Goal: Task Accomplishment & Management: Complete application form

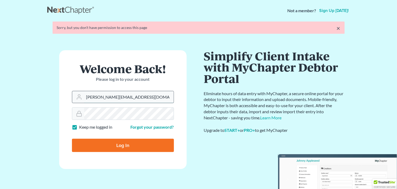
type input "m"
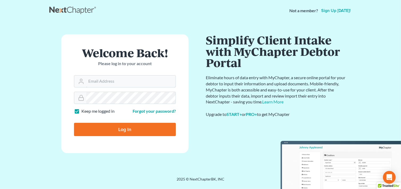
type input "M"
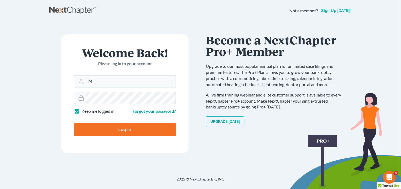
click at [139, 94] on form "Welcome Back! Please log in to your account Email Address M Password Keep me lo…" at bounding box center [124, 93] width 127 height 119
click at [127, 82] on input "M" at bounding box center [130, 81] width 89 height 12
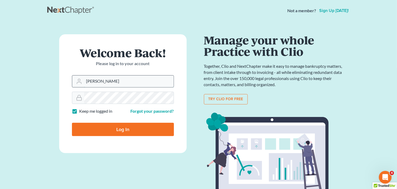
type input "[PERSON_NAME][EMAIL_ADDRESS][DOMAIN_NAME]"
click at [72, 96] on div at bounding box center [123, 98] width 102 height 12
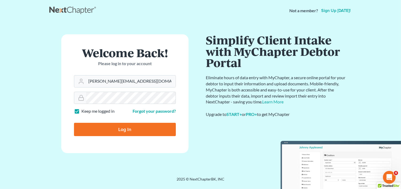
click at [99, 128] on input "Log In" at bounding box center [125, 129] width 102 height 13
type input "Thinking..."
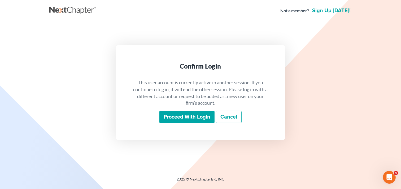
click at [195, 112] on input "Proceed with login" at bounding box center [186, 117] width 55 height 12
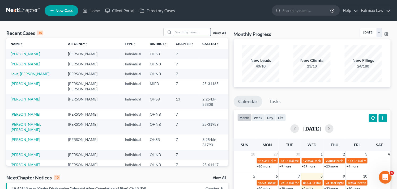
click at [181, 33] on input "search" at bounding box center [191, 32] width 37 height 8
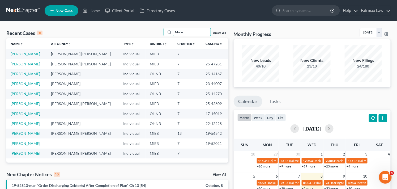
type input "Marki"
click at [31, 54] on link "Horton, Markita" at bounding box center [25, 53] width 29 height 5
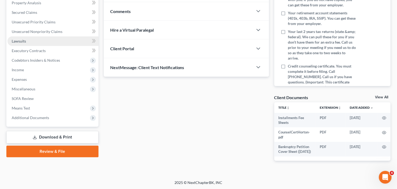
scroll to position [106, 0]
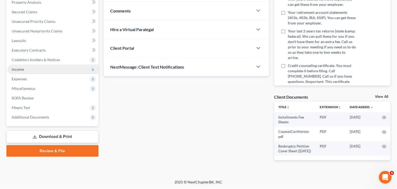
click at [76, 68] on span "Income" at bounding box center [52, 69] width 91 height 10
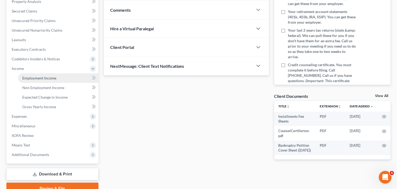
click at [75, 75] on link "Employment Income" at bounding box center [58, 78] width 80 height 10
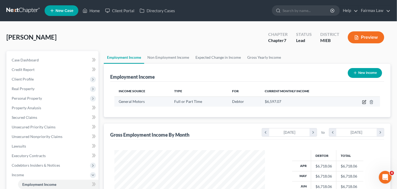
click at [365, 101] on icon "button" at bounding box center [364, 101] width 2 height 2
select select "0"
select select "23"
select select "3"
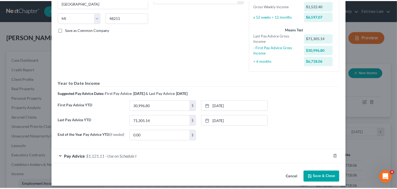
scroll to position [95, 0]
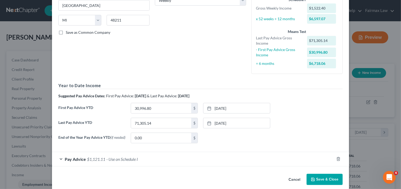
click at [325, 181] on button "Save & Close" at bounding box center [325, 178] width 36 height 11
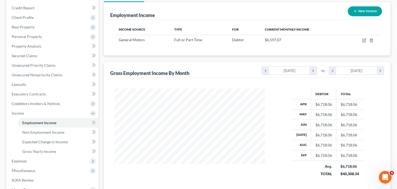
scroll to position [71, 0]
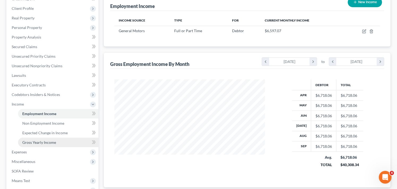
click at [57, 140] on link "Gross Yearly Income" at bounding box center [58, 142] width 80 height 10
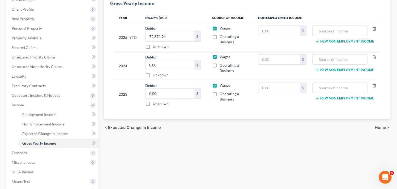
scroll to position [94, 0]
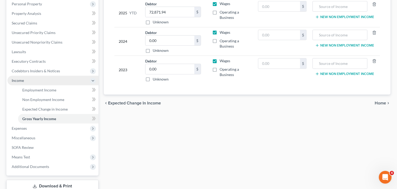
click at [19, 80] on span "Income" at bounding box center [18, 80] width 12 height 5
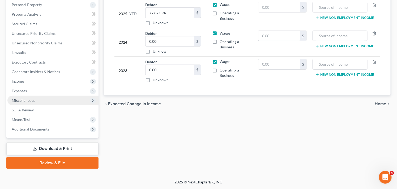
scroll to position [93, 0]
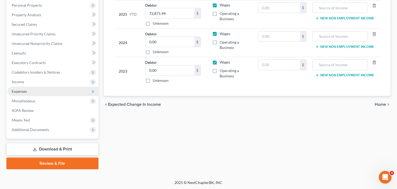
click at [84, 90] on span "Expenses" at bounding box center [52, 91] width 91 height 10
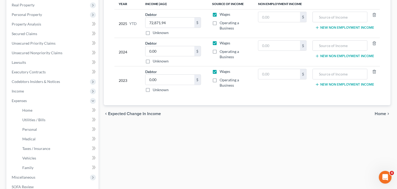
scroll to position [82, 0]
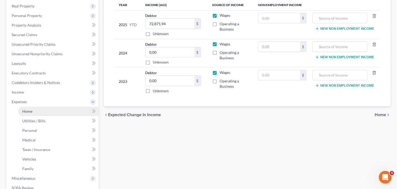
click at [40, 113] on link "Home" at bounding box center [58, 111] width 80 height 10
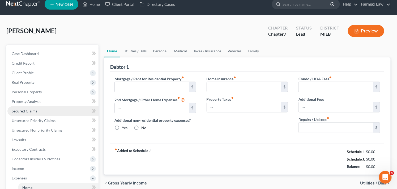
type input "1,600.00"
type input "0.00"
radio input "true"
type input "0.00"
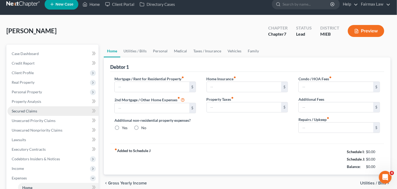
type input "0.00"
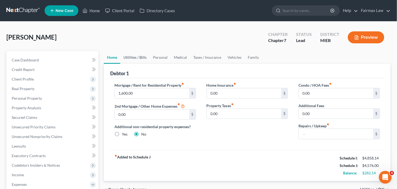
click at [137, 57] on link "Utilities / Bills" at bounding box center [134, 57] width 29 height 13
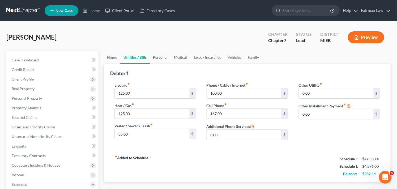
click at [165, 57] on link "Personal" at bounding box center [160, 57] width 21 height 13
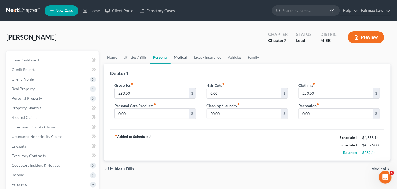
click at [182, 57] on link "Medical" at bounding box center [181, 57] width 20 height 13
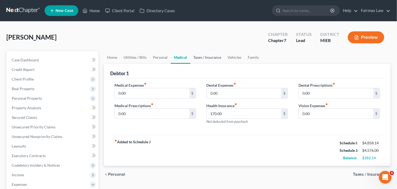
click at [207, 56] on link "Taxes / Insurance" at bounding box center [207, 57] width 34 height 13
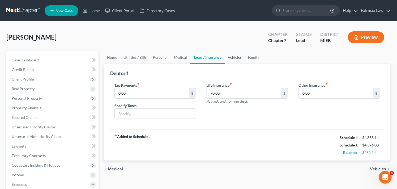
click at [234, 58] on link "Vehicles" at bounding box center [235, 57] width 20 height 13
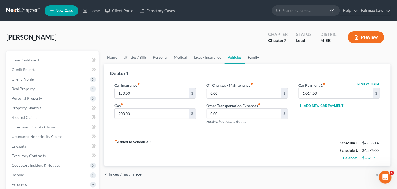
click at [251, 56] on link "Family" at bounding box center [254, 57] width 18 height 13
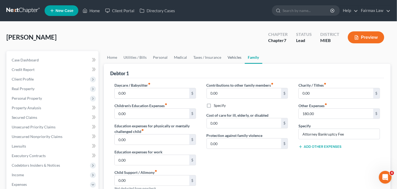
click at [236, 57] on link "Vehicles" at bounding box center [234, 57] width 20 height 13
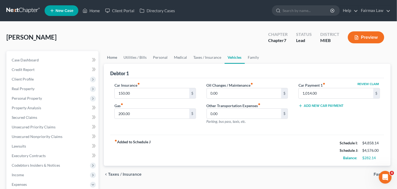
click at [114, 57] on link "Home" at bounding box center [112, 57] width 16 height 13
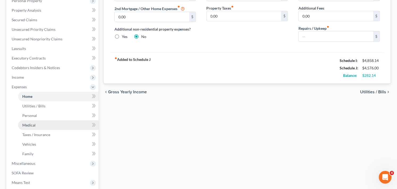
scroll to position [106, 0]
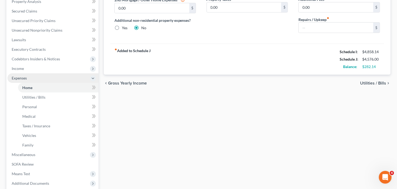
click at [73, 78] on span "Expenses" at bounding box center [52, 78] width 91 height 10
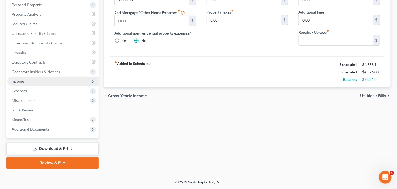
scroll to position [93, 0]
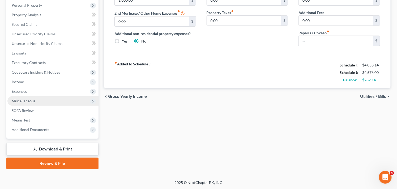
click at [71, 102] on span "Miscellaneous" at bounding box center [52, 101] width 91 height 10
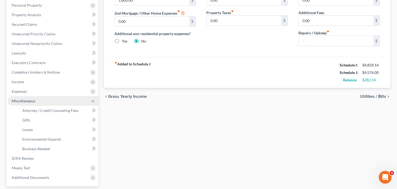
scroll to position [106, 0]
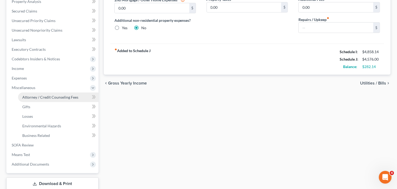
click at [53, 97] on span "Attorney / Credit Counseling Fees" at bounding box center [50, 97] width 56 height 5
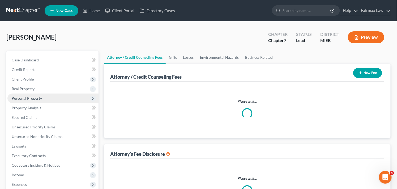
select select "2"
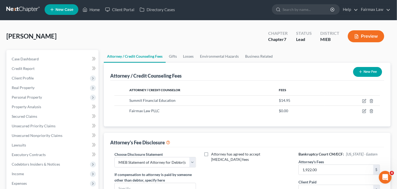
scroll to position [1, 0]
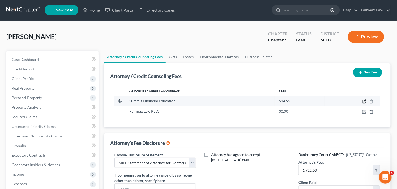
click at [363, 100] on icon "button" at bounding box center [363, 101] width 3 height 3
select select "3"
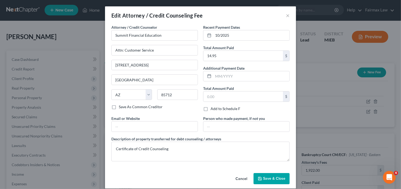
click at [272, 179] on span "Save & Close" at bounding box center [274, 178] width 22 height 5
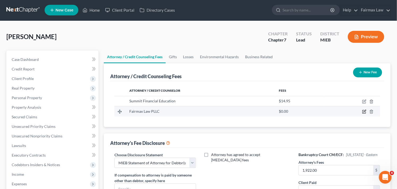
click at [364, 112] on icon "button" at bounding box center [364, 111] width 4 height 4
select select "23"
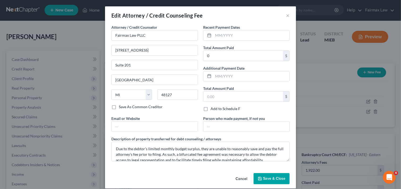
click at [261, 178] on button "Save & Close" at bounding box center [272, 178] width 36 height 11
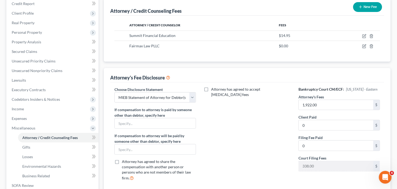
scroll to position [48, 0]
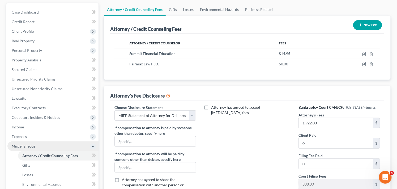
click at [35, 144] on span "Miscellaneous" at bounding box center [52, 146] width 91 height 10
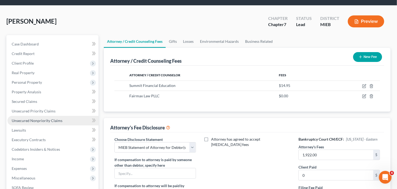
scroll to position [0, 0]
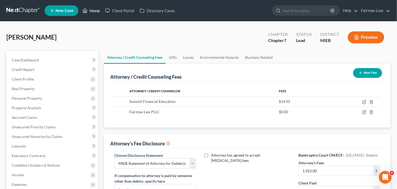
click at [89, 12] on link "Home" at bounding box center [91, 11] width 23 height 10
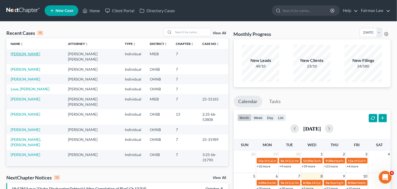
click at [19, 56] on link "Horton, Markita" at bounding box center [25, 53] width 29 height 5
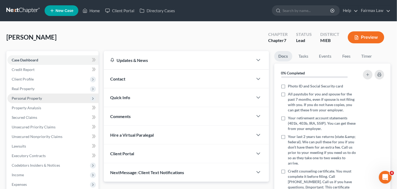
click at [38, 97] on span "Personal Property" at bounding box center [27, 98] width 30 height 5
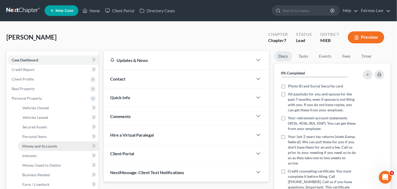
click at [57, 147] on link "Money and Accounts" at bounding box center [58, 146] width 80 height 10
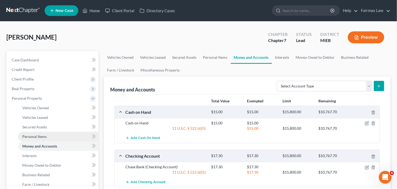
click at [49, 134] on link "Personal Items" at bounding box center [58, 137] width 80 height 10
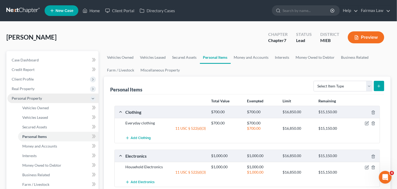
click at [40, 99] on span "Personal Property" at bounding box center [27, 98] width 30 height 5
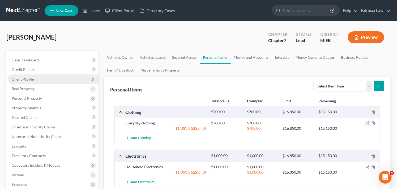
click at [44, 77] on span "Client Profile" at bounding box center [52, 79] width 91 height 10
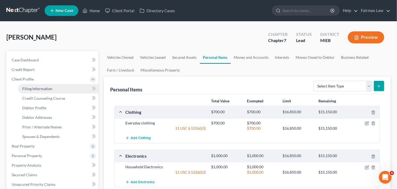
click at [52, 88] on link "Filing Information" at bounding box center [58, 89] width 80 height 10
select select "1"
select select "0"
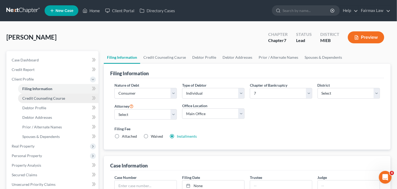
click at [54, 97] on span "Credit Counseling Course" at bounding box center [43, 98] width 43 height 5
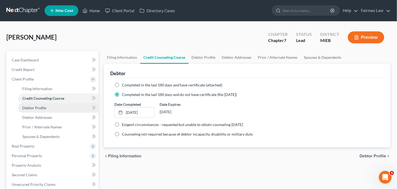
click at [50, 109] on link "Debtor Profile" at bounding box center [58, 108] width 80 height 10
select select "0"
select select "1"
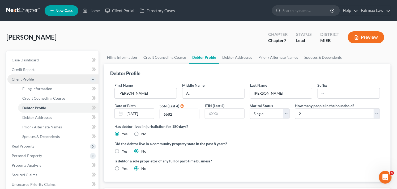
click at [44, 80] on span "Client Profile" at bounding box center [52, 79] width 91 height 10
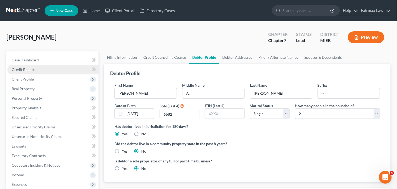
click at [49, 71] on link "Credit Report" at bounding box center [52, 70] width 91 height 10
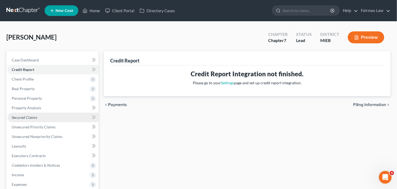
click at [56, 116] on link "Secured Claims" at bounding box center [52, 117] width 91 height 10
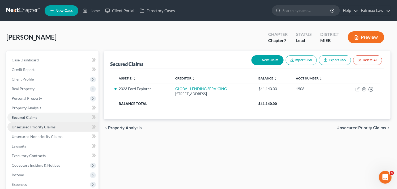
click at [61, 127] on link "Unsecured Priority Claims" at bounding box center [52, 127] width 91 height 10
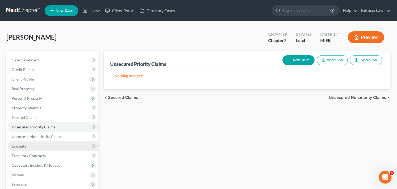
click at [63, 145] on link "Lawsuits" at bounding box center [52, 146] width 91 height 10
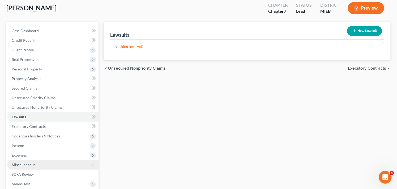
scroll to position [93, 0]
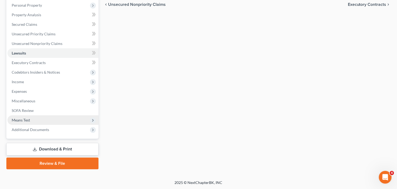
click at [54, 122] on span "Means Test" at bounding box center [52, 120] width 91 height 10
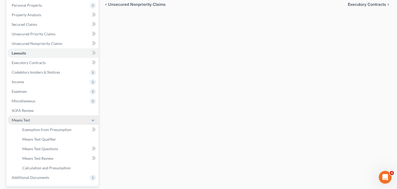
click at [58, 123] on span "Means Test" at bounding box center [52, 120] width 91 height 10
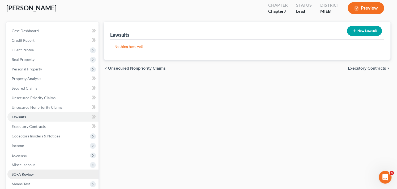
scroll to position [0, 0]
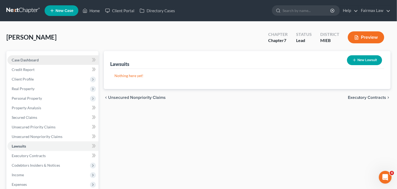
click at [60, 60] on link "Case Dashboard" at bounding box center [52, 60] width 91 height 10
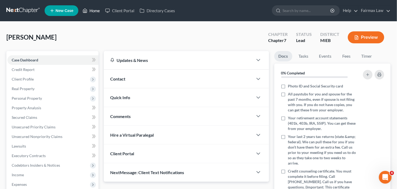
click at [98, 10] on link "Home" at bounding box center [91, 11] width 23 height 10
